Goal: Understand process/instructions: Learn about a topic

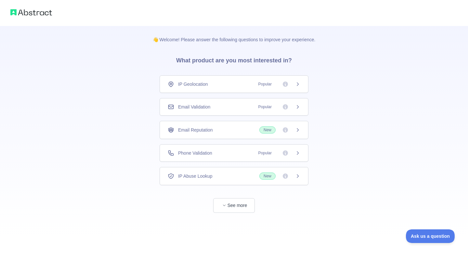
click at [264, 84] on span "Popular" at bounding box center [265, 84] width 21 height 7
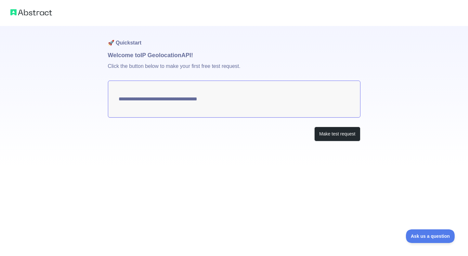
type textarea "**********"
click at [332, 138] on button "Make test request" at bounding box center [338, 134] width 46 height 15
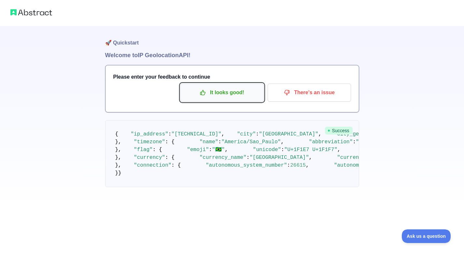
click at [234, 95] on p "It looks good!" at bounding box center [222, 92] width 74 height 11
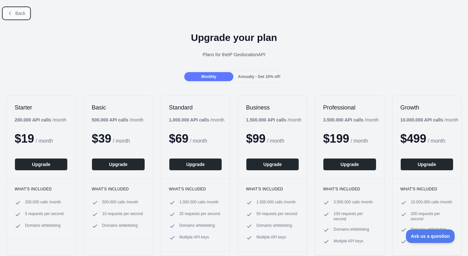
click at [23, 18] on button "Back" at bounding box center [16, 13] width 26 height 11
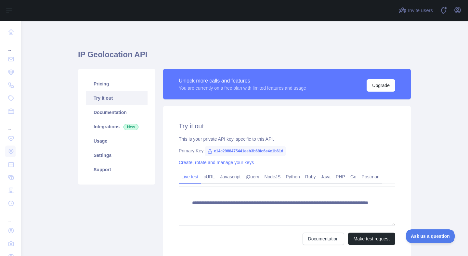
scroll to position [15, 0]
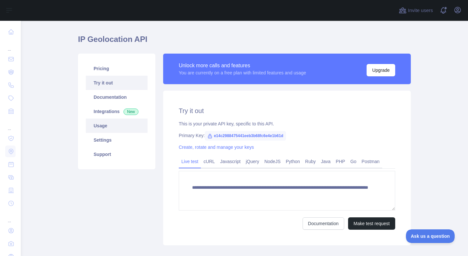
click at [105, 128] on link "Usage" at bounding box center [117, 126] width 62 height 14
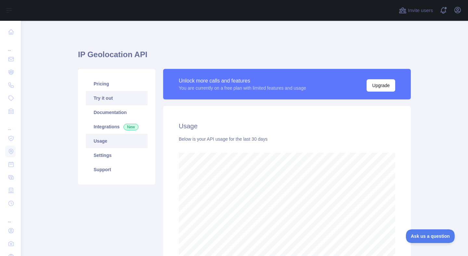
click at [106, 97] on link "Try it out" at bounding box center [117, 98] width 62 height 14
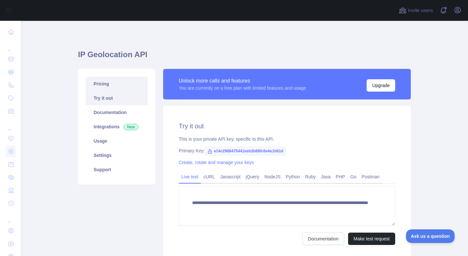
click at [104, 84] on link "Pricing" at bounding box center [117, 84] width 62 height 14
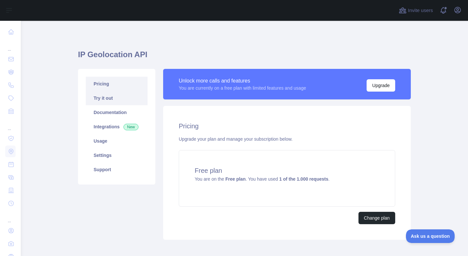
click at [109, 100] on link "Try it out" at bounding box center [117, 98] width 62 height 14
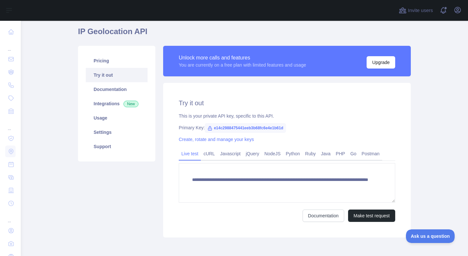
scroll to position [26, 0]
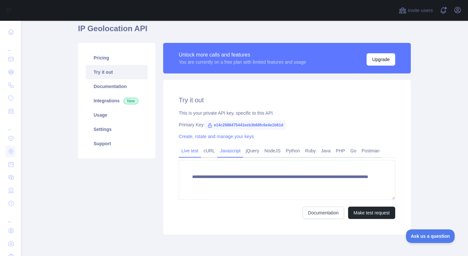
click at [237, 150] on link "Javascript" at bounding box center [231, 151] width 26 height 10
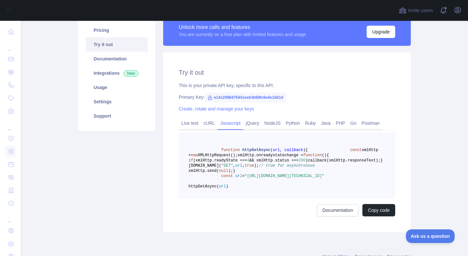
scroll to position [59, 0]
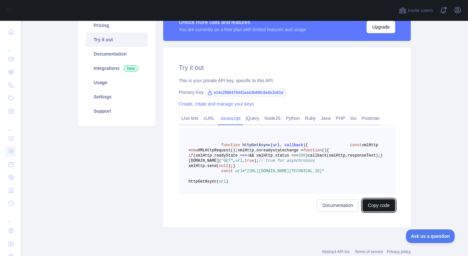
click at [369, 212] on button "Copy code" at bounding box center [379, 205] width 33 height 12
click at [266, 93] on span "e14c2988475441eeb3b68fc6e4e1b61d" at bounding box center [245, 93] width 81 height 10
drag, startPoint x: 212, startPoint y: 92, endPoint x: 291, endPoint y: 93, distance: 78.4
click at [286, 93] on span "e14c2988475441eeb3b68fc6e4e1b61d" at bounding box center [245, 93] width 81 height 10
copy span "e14c2988475441eeb3b68fc6e4e1b61d"
